Goal: Task Accomplishment & Management: Use online tool/utility

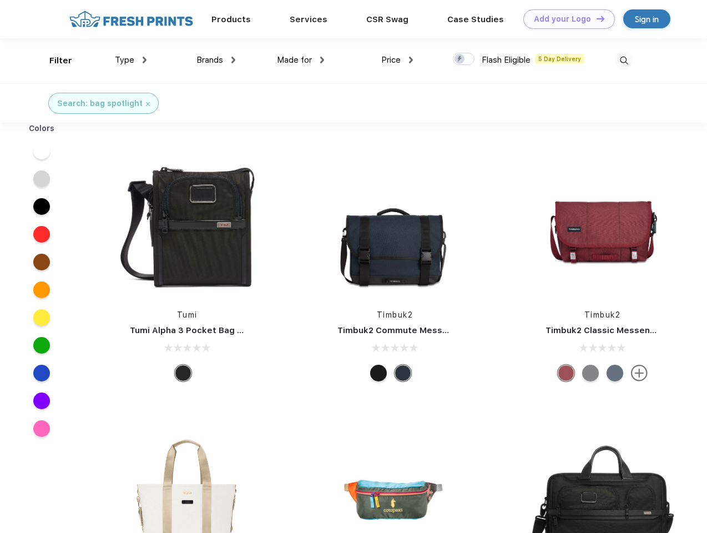
click at [565, 19] on link "Add your Logo Design Tool" at bounding box center [569, 18] width 92 height 19
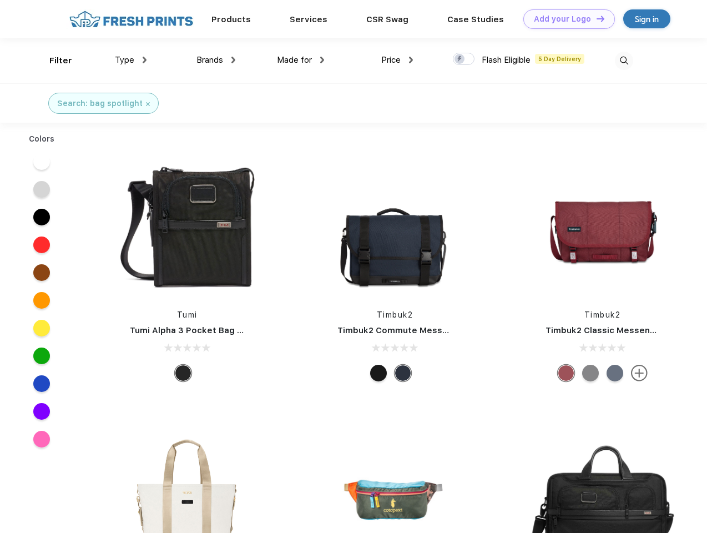
click at [0, 0] on div "Design Tool" at bounding box center [0, 0] width 0 height 0
click at [596, 18] on link "Add your Logo Design Tool" at bounding box center [569, 18] width 92 height 19
click at [53, 61] on div "Filter" at bounding box center [60, 60] width 23 height 13
click at [131, 60] on span "Type" at bounding box center [124, 60] width 19 height 10
click at [216, 60] on span "Brands" at bounding box center [210, 60] width 27 height 10
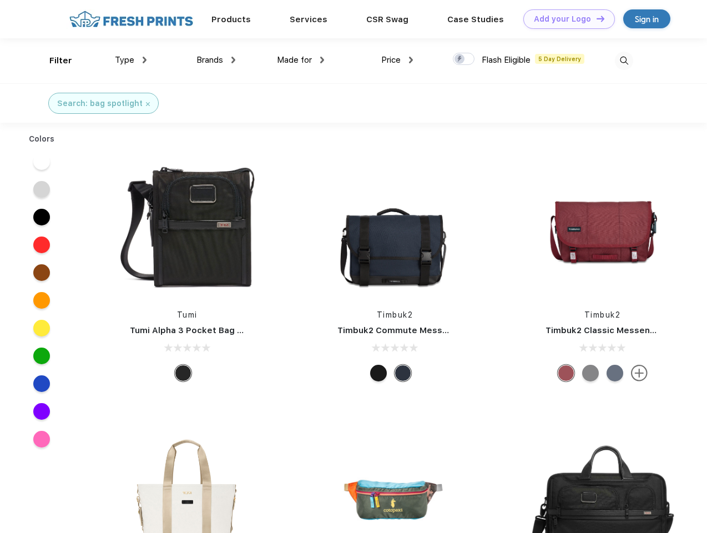
click at [301, 60] on span "Made for" at bounding box center [294, 60] width 35 height 10
click at [397, 60] on span "Price" at bounding box center [390, 60] width 19 height 10
click at [464, 59] on div at bounding box center [464, 59] width 22 height 12
click at [460, 59] on input "checkbox" at bounding box center [456, 55] width 7 height 7
click at [624, 61] on img at bounding box center [624, 61] width 18 height 18
